Goal: Task Accomplishment & Management: Use online tool/utility

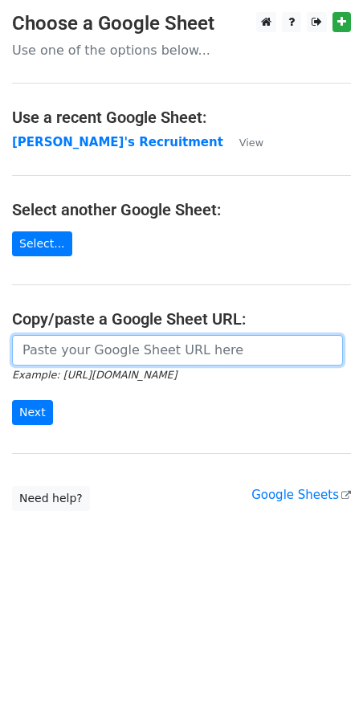
click at [75, 355] on input "url" at bounding box center [177, 350] width 331 height 31
paste input "[URL][DOMAIN_NAME]"
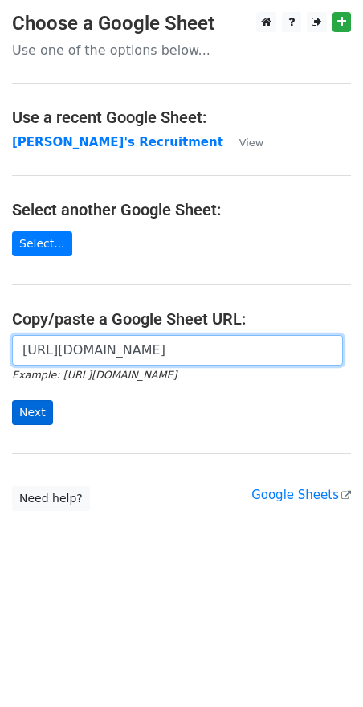
type input "[URL][DOMAIN_NAME]"
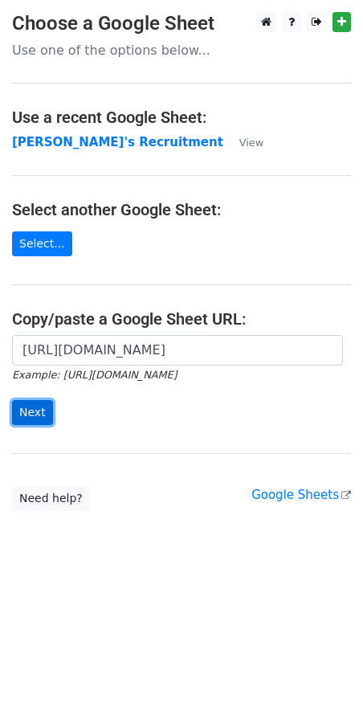
click at [28, 421] on input "Next" at bounding box center [32, 412] width 41 height 25
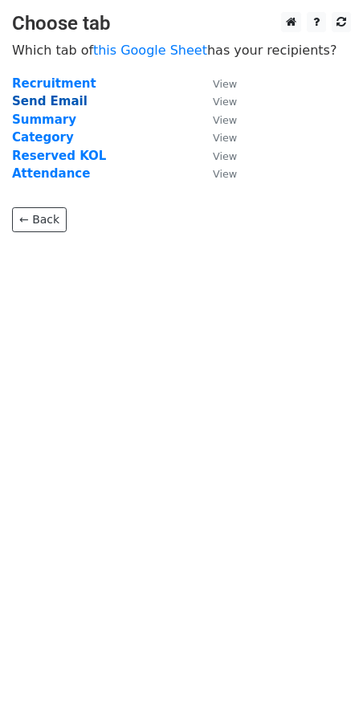
click at [48, 96] on strong "Send Email" at bounding box center [50, 101] width 76 height 14
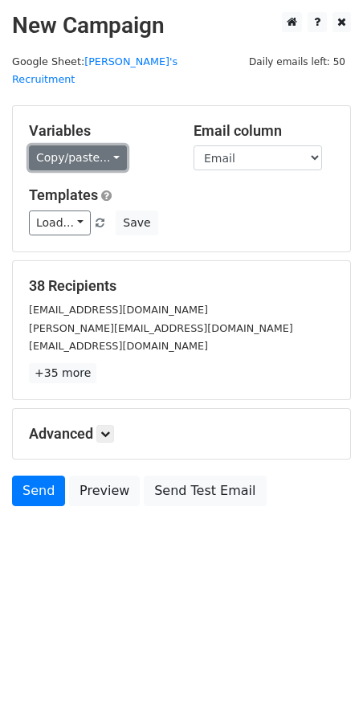
click at [111, 145] on link "Copy/paste..." at bounding box center [78, 157] width 98 height 25
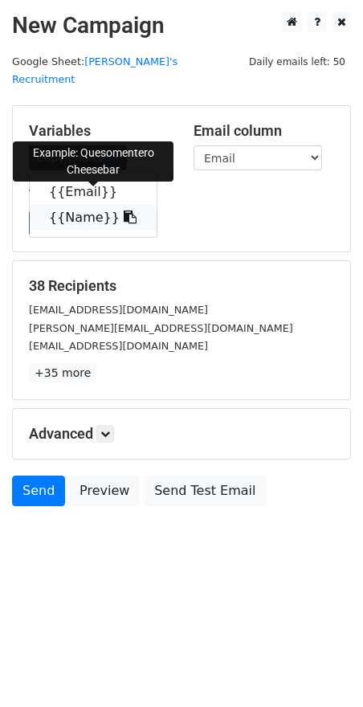
click at [124, 211] on icon at bounding box center [130, 217] width 13 height 13
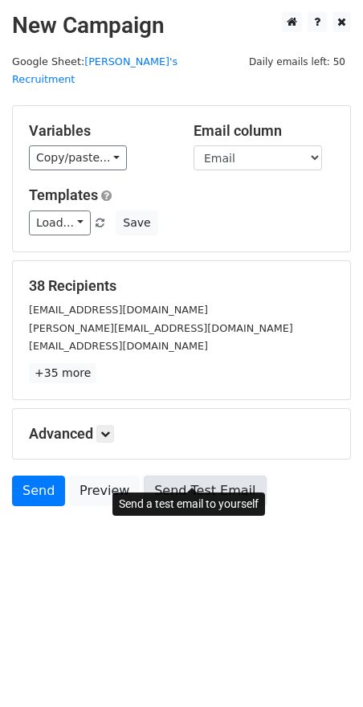
click at [182, 476] on link "Send Test Email" at bounding box center [205, 491] width 122 height 31
click at [180, 476] on link "Send Test Email" at bounding box center [205, 491] width 122 height 31
